Goal: Find specific page/section: Find specific page/section

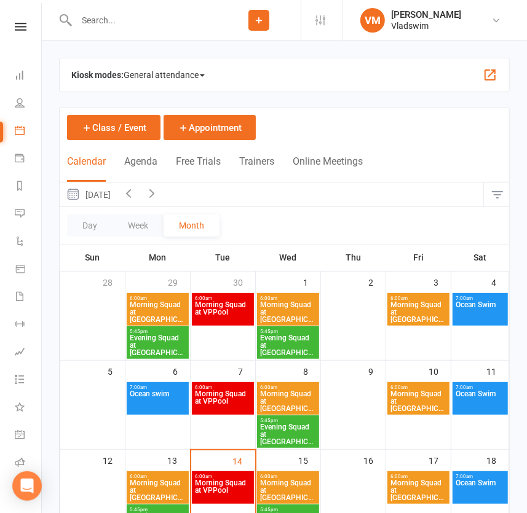
click at [160, 20] on input "text" at bounding box center [145, 20] width 144 height 17
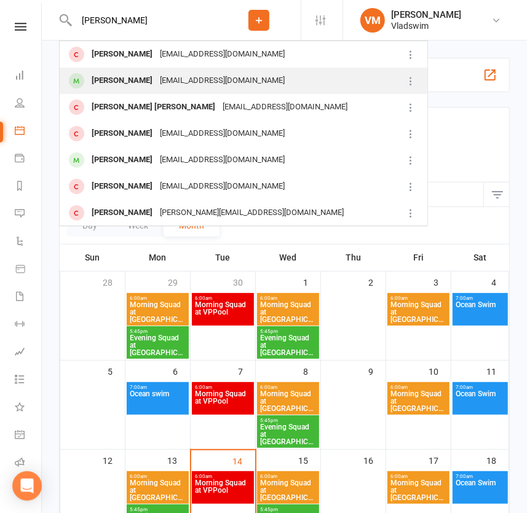
type input "[PERSON_NAME]"
click at [156, 81] on div "[EMAIL_ADDRESS][DOMAIN_NAME]" at bounding box center [222, 81] width 132 height 18
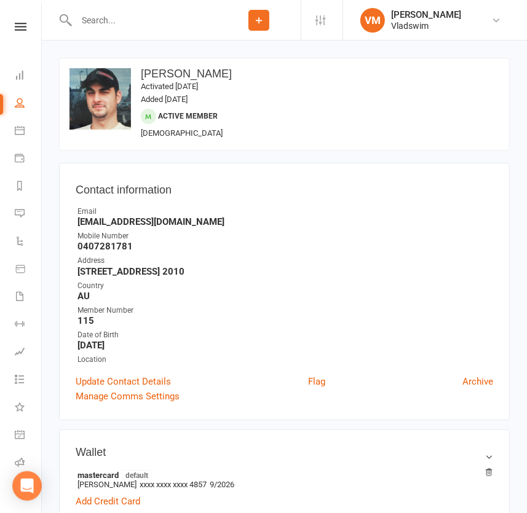
click at [188, 71] on h3 "[PERSON_NAME]" at bounding box center [284, 74] width 430 height 12
drag, startPoint x: 192, startPoint y: 71, endPoint x: 141, endPoint y: 74, distance: 51.1
click at [141, 74] on h3 "[PERSON_NAME]" at bounding box center [284, 74] width 430 height 12
copy h3 "[PERSON_NAME]"
click at [95, 18] on input "text" at bounding box center [145, 20] width 144 height 17
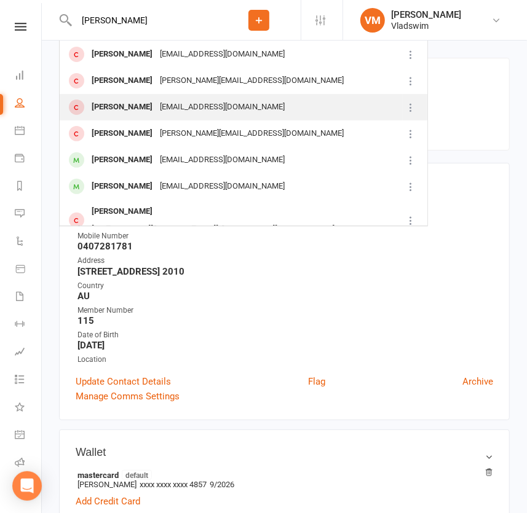
scroll to position [223, 0]
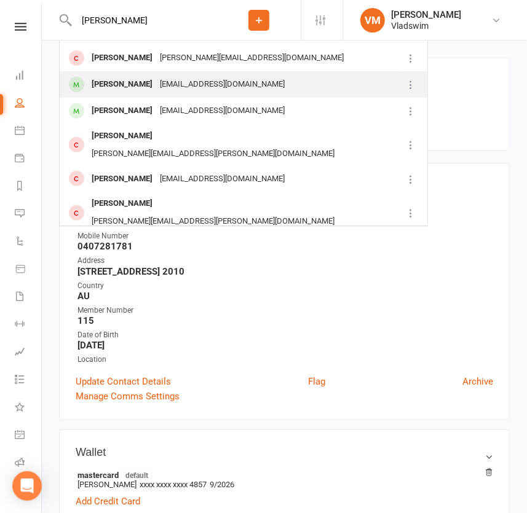
type input "[PERSON_NAME]"
click at [184, 76] on div "[EMAIL_ADDRESS][DOMAIN_NAME]" at bounding box center [222, 85] width 132 height 18
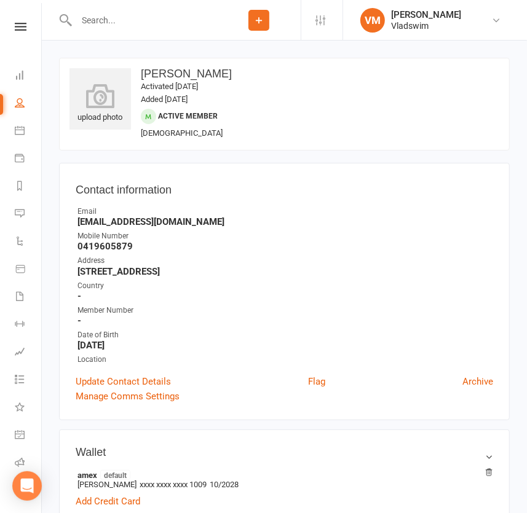
click at [111, 10] on div at bounding box center [138, 20] width 158 height 40
click at [108, 15] on input "text" at bounding box center [145, 20] width 144 height 17
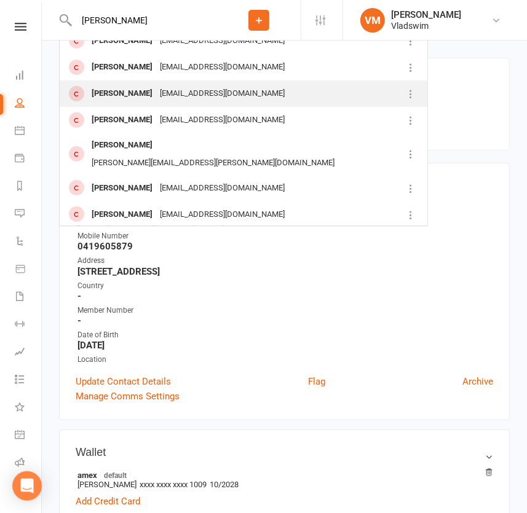
scroll to position [232, 0]
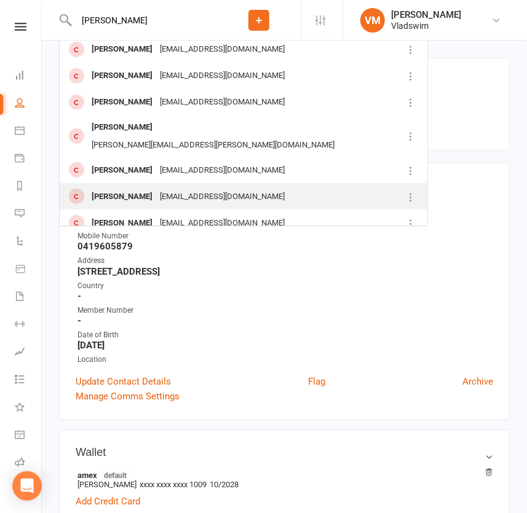
type input "[PERSON_NAME]"
click at [189, 188] on div "[EMAIL_ADDRESS][DOMAIN_NAME]" at bounding box center [222, 197] width 132 height 18
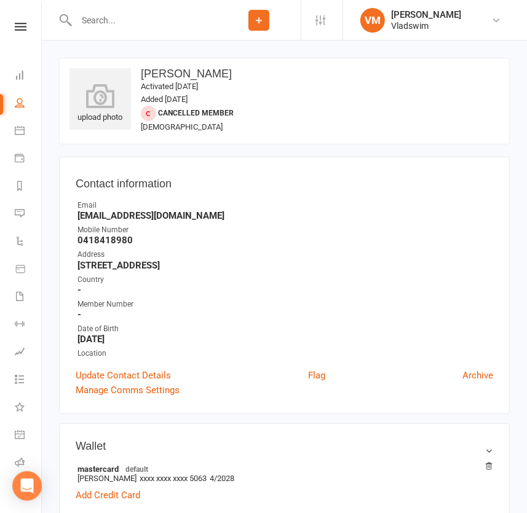
click at [99, 16] on input "text" at bounding box center [145, 20] width 144 height 17
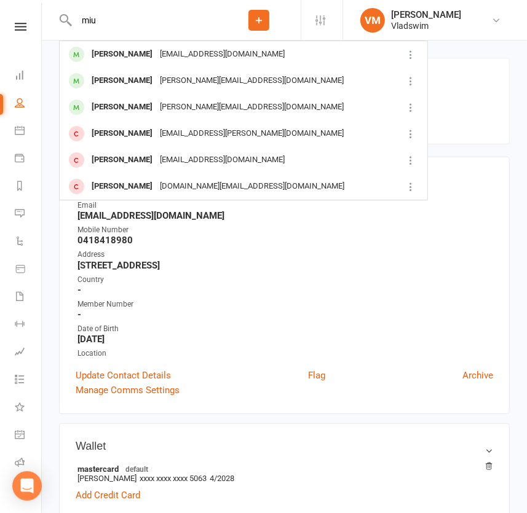
drag, startPoint x: 95, startPoint y: 18, endPoint x: 75, endPoint y: 20, distance: 20.3
click at [75, 20] on input "miu" at bounding box center [145, 20] width 144 height 17
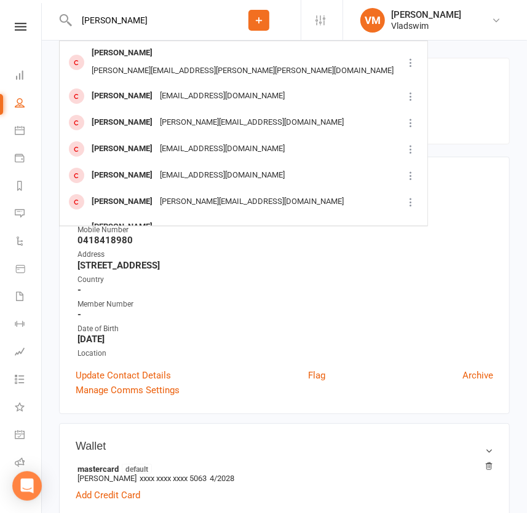
click at [122, 26] on input "[PERSON_NAME]" at bounding box center [145, 20] width 144 height 17
drag, startPoint x: 117, startPoint y: 22, endPoint x: 76, endPoint y: 20, distance: 41.3
click at [76, 20] on input "[PERSON_NAME]" at bounding box center [145, 20] width 144 height 17
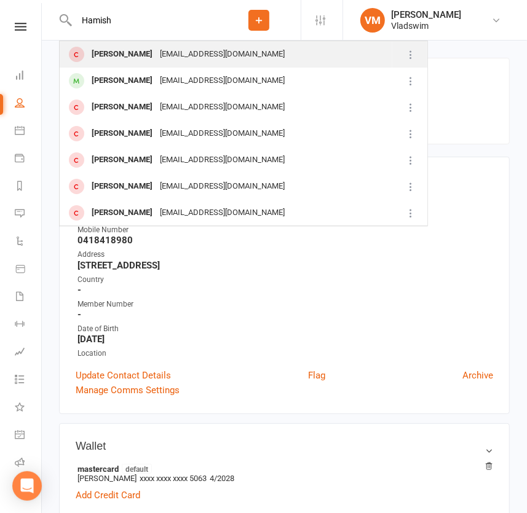
type input "Hamish"
click at [156, 53] on div "[EMAIL_ADDRESS][DOMAIN_NAME]" at bounding box center [222, 54] width 132 height 18
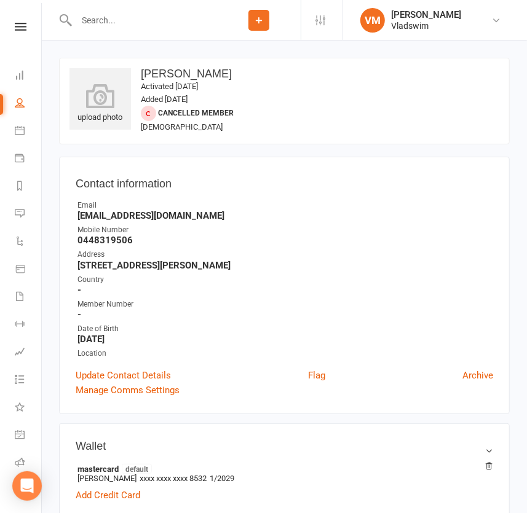
drag, startPoint x: 211, startPoint y: 71, endPoint x: 141, endPoint y: 76, distance: 70.3
click at [141, 76] on h3 "[PERSON_NAME]" at bounding box center [284, 74] width 430 height 12
copy h3 "[PERSON_NAME]"
